Goal: Information Seeking & Learning: Learn about a topic

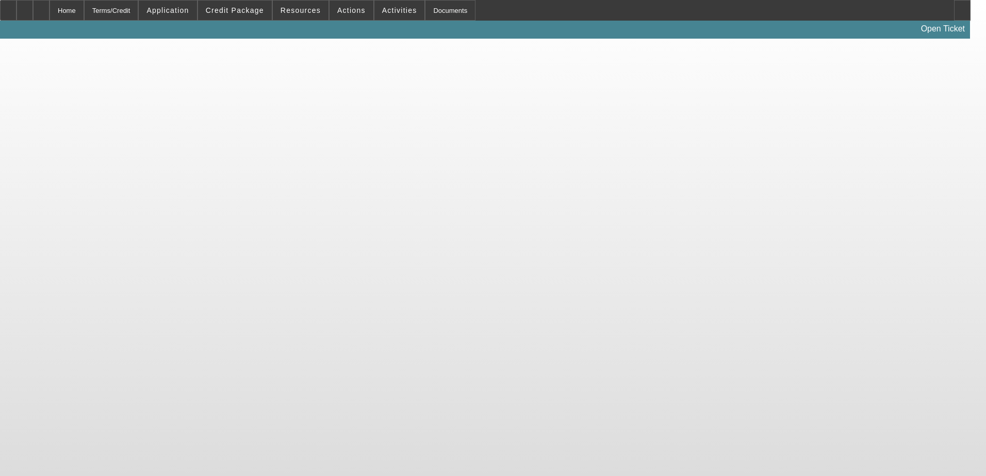
select select "0"
select select "2"
select select "0.1"
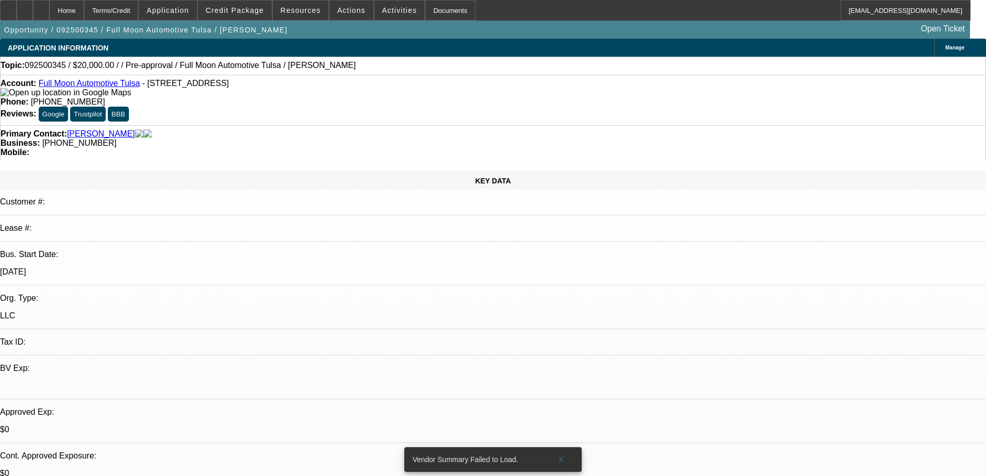
select select "1"
select select "2"
select select "4"
